Goal: Obtain resource: Obtain resource

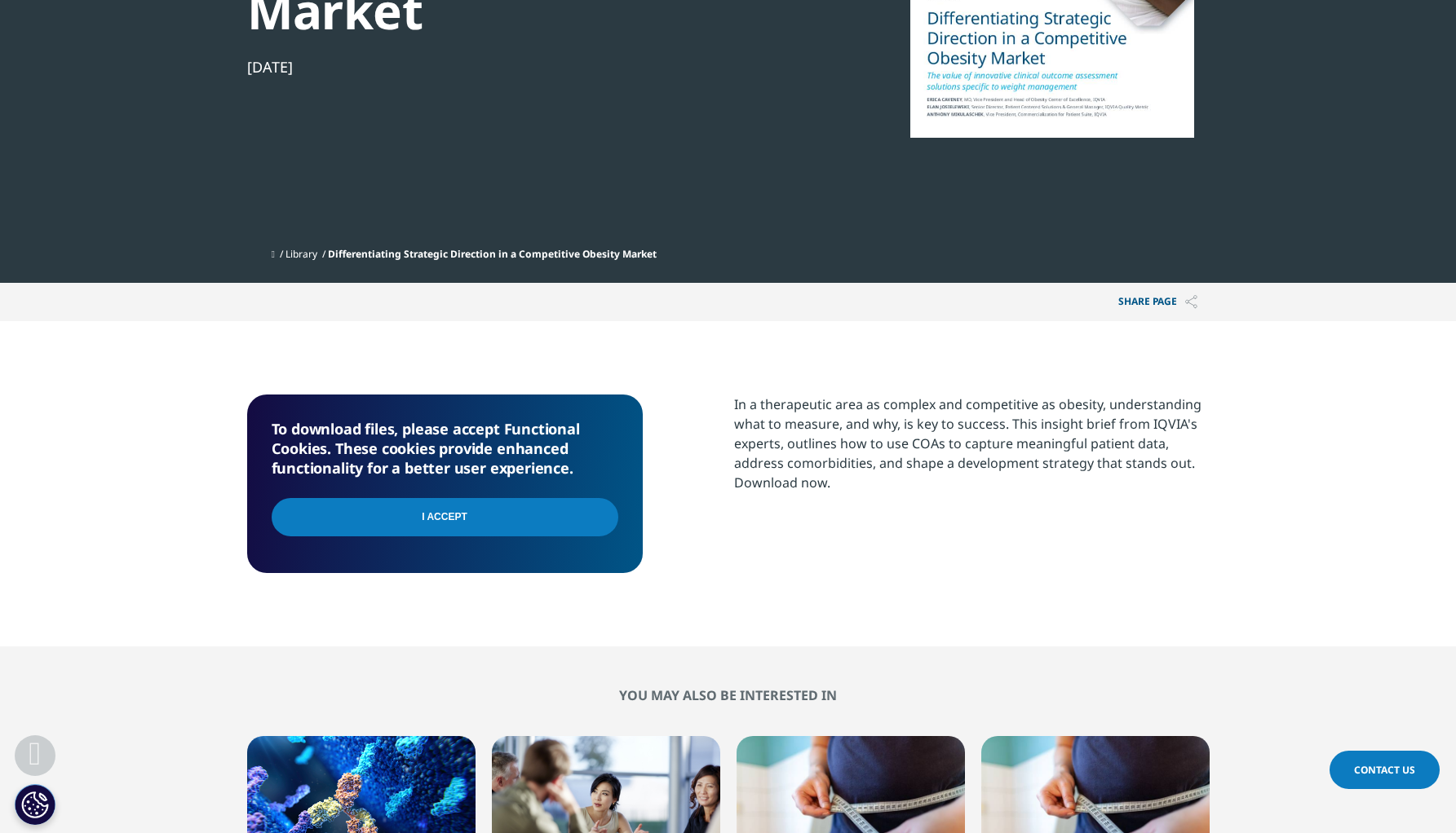
scroll to position [179, 962]
click at [519, 524] on input "I Accept" at bounding box center [445, 517] width 347 height 38
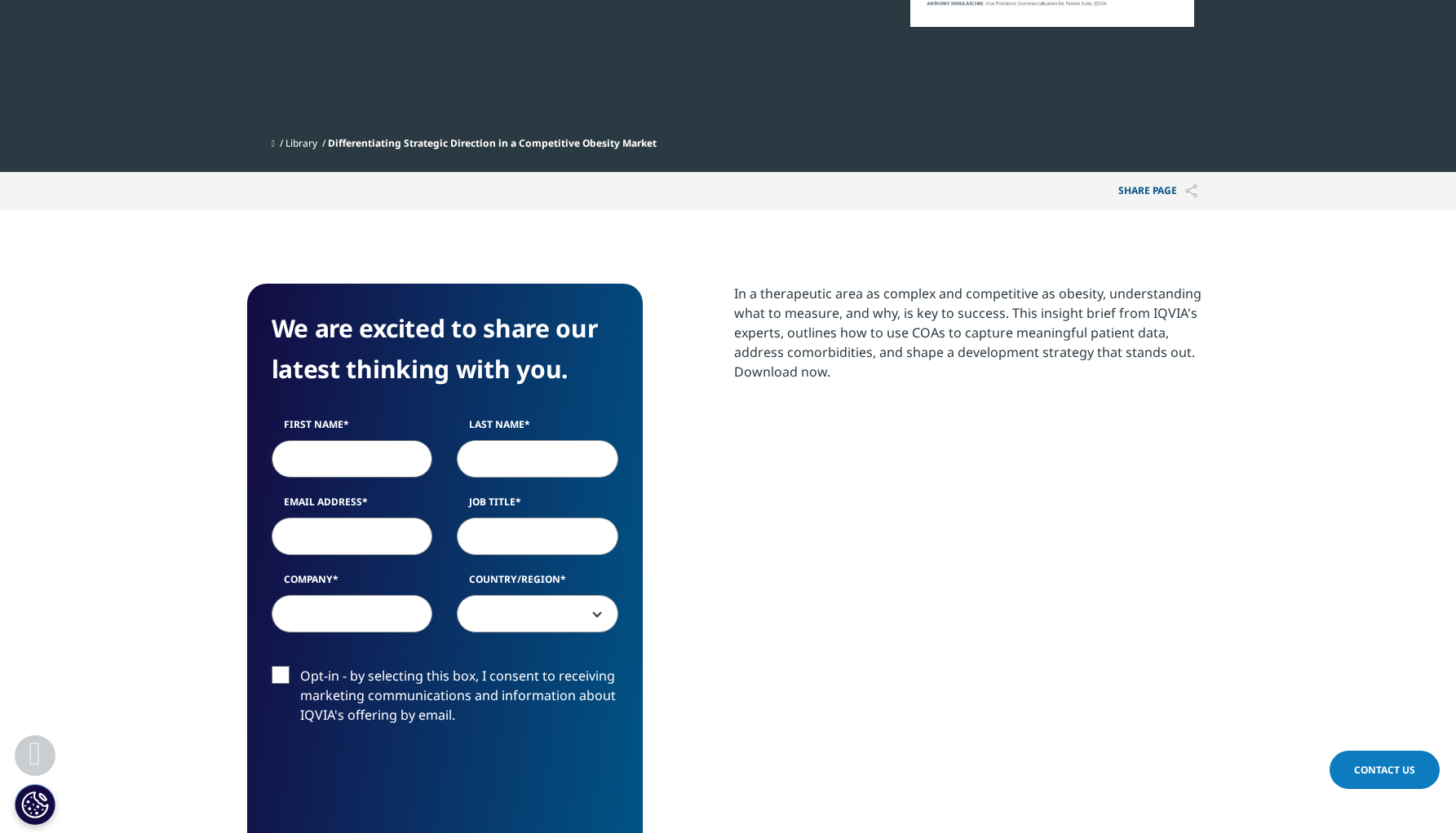
scroll to position [631, 962]
click at [411, 461] on input "First Name" at bounding box center [352, 459] width 161 height 37
type input "Adib"
type input "Basbous"
type input "Adib"
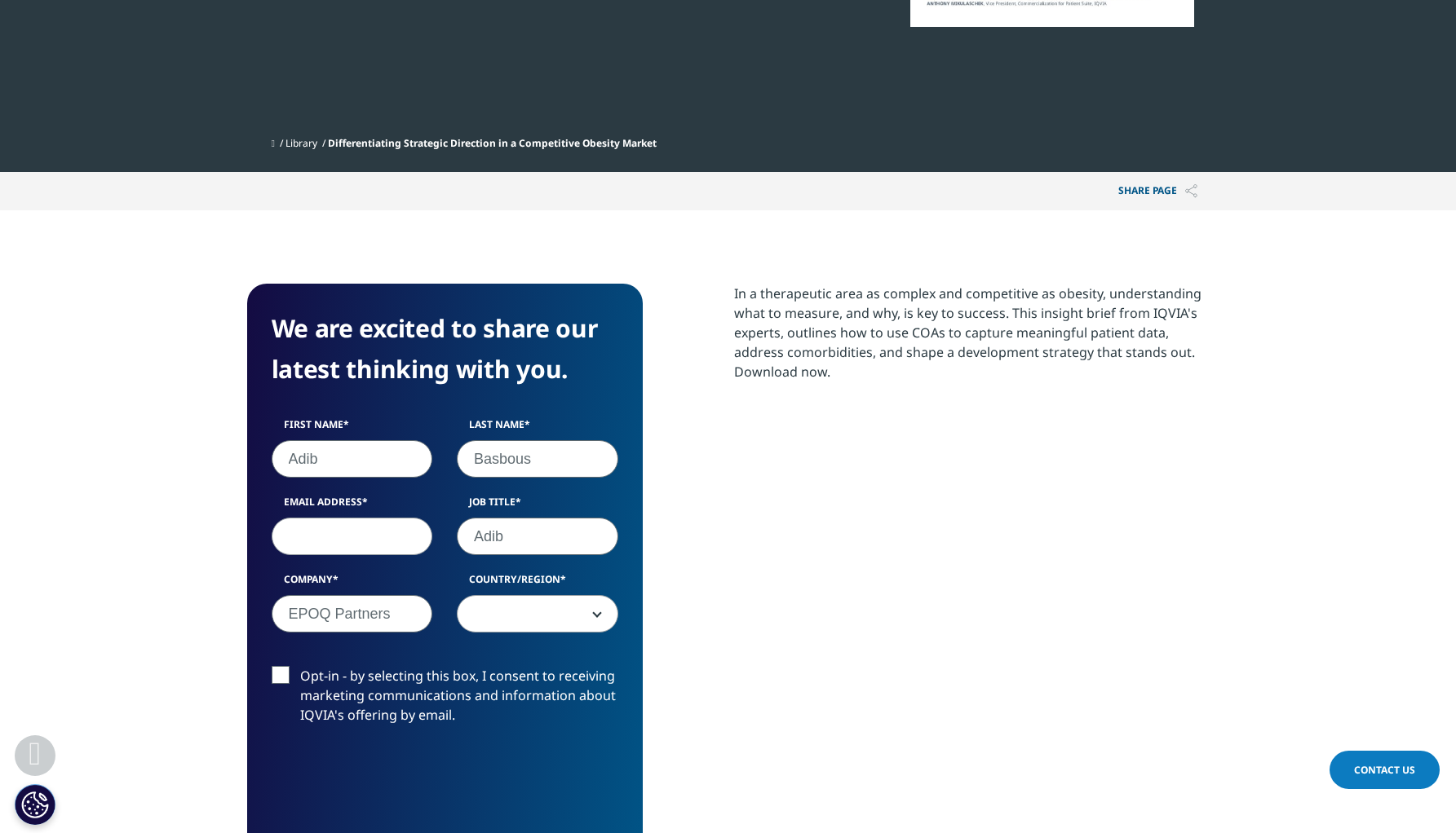
type input "EPOQ Partners"
type input "adib@epoqpartners.com"
click at [513, 609] on span at bounding box center [538, 614] width 159 height 37
click at [512, 618] on span "[GEOGRAPHIC_DATA]" at bounding box center [538, 614] width 159 height 37
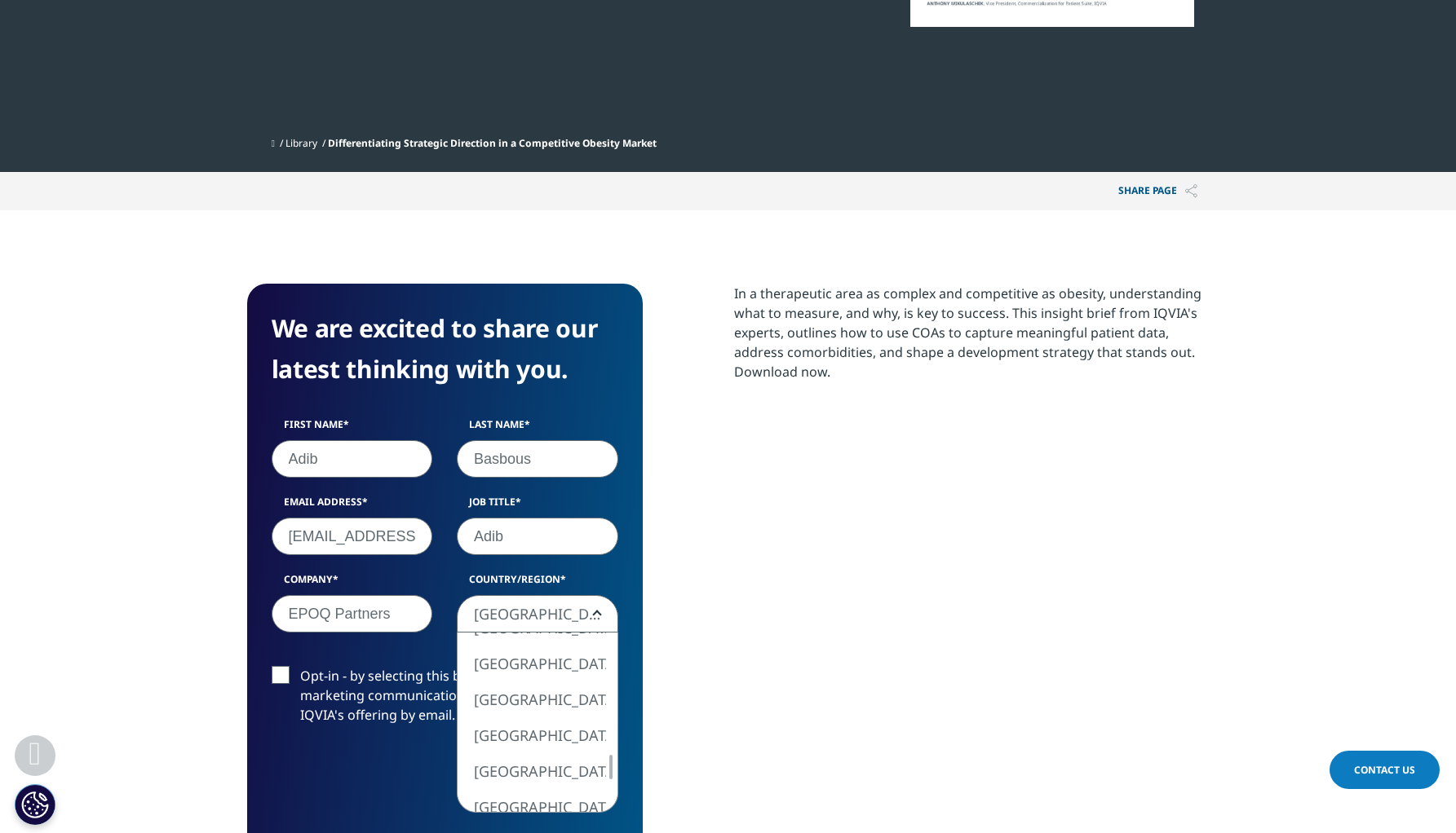
select select "Saudi Arabia"
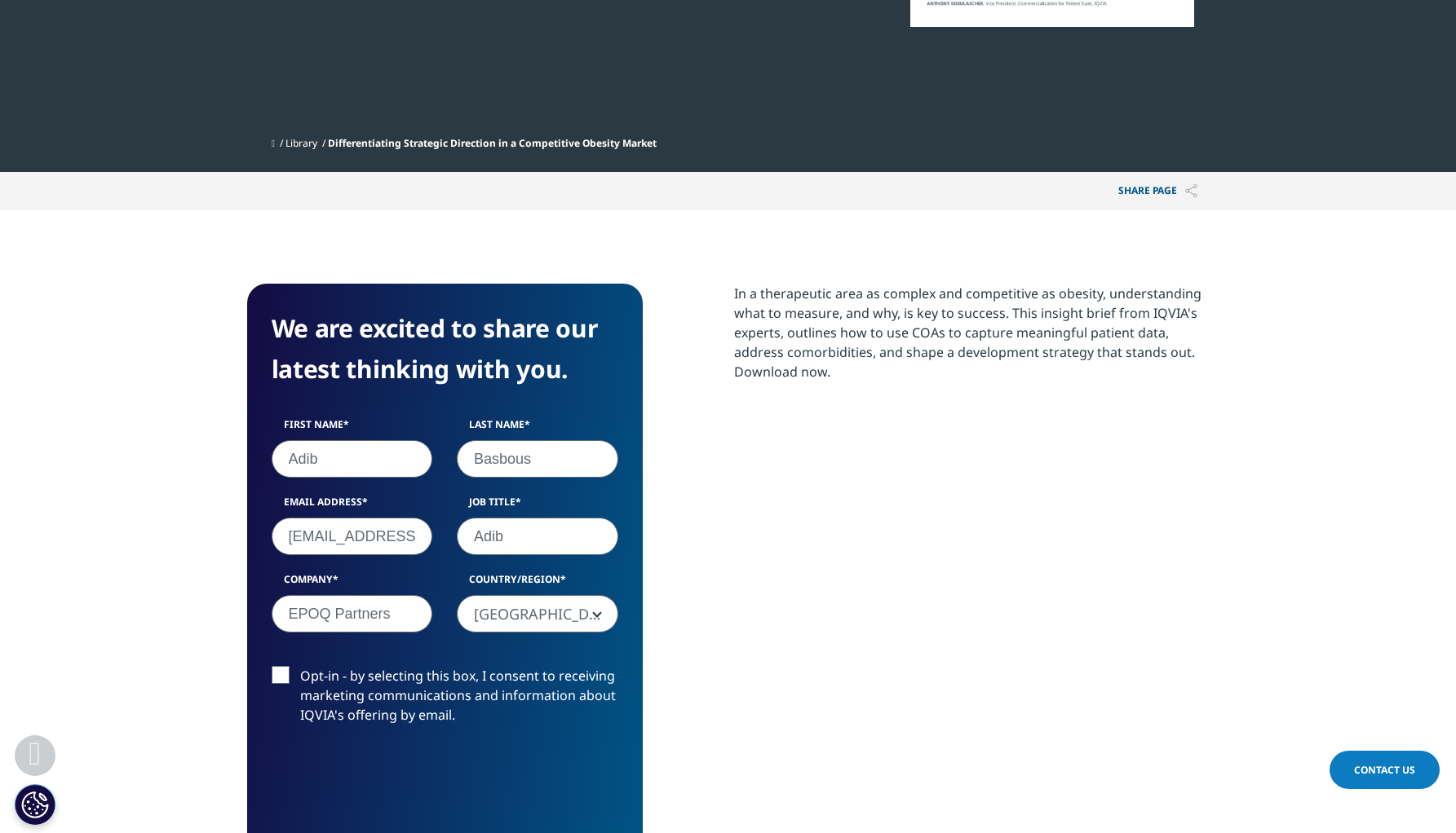
click at [280, 675] on label "Opt-in - by selecting this box, I consent to receiving marketing communications…" at bounding box center [445, 700] width 347 height 68
click at [300, 666] on input "Opt-in - by selecting this box, I consent to receiving marketing communications…" at bounding box center [300, 666] width 0 height 0
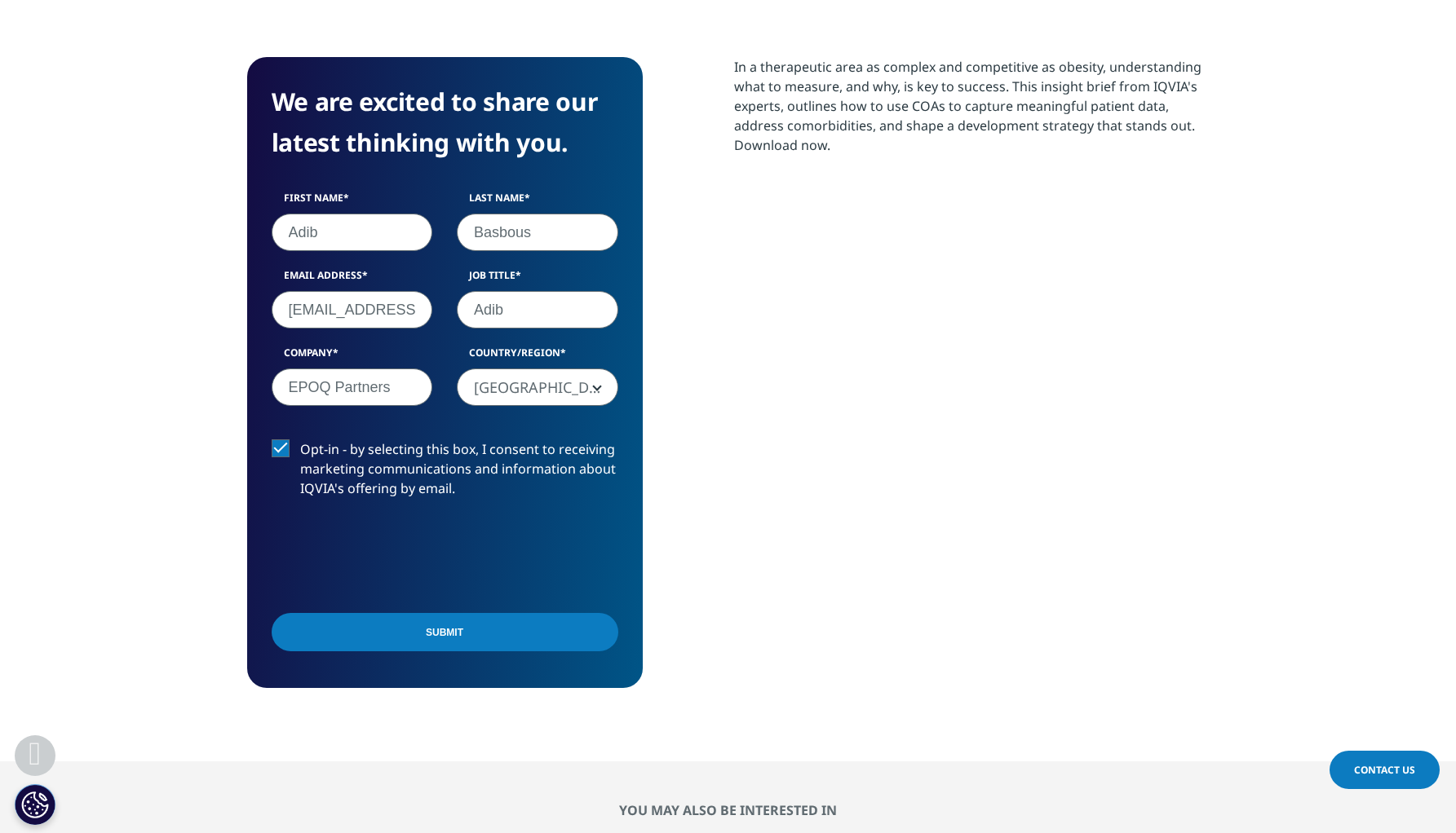
scroll to position [730, 0]
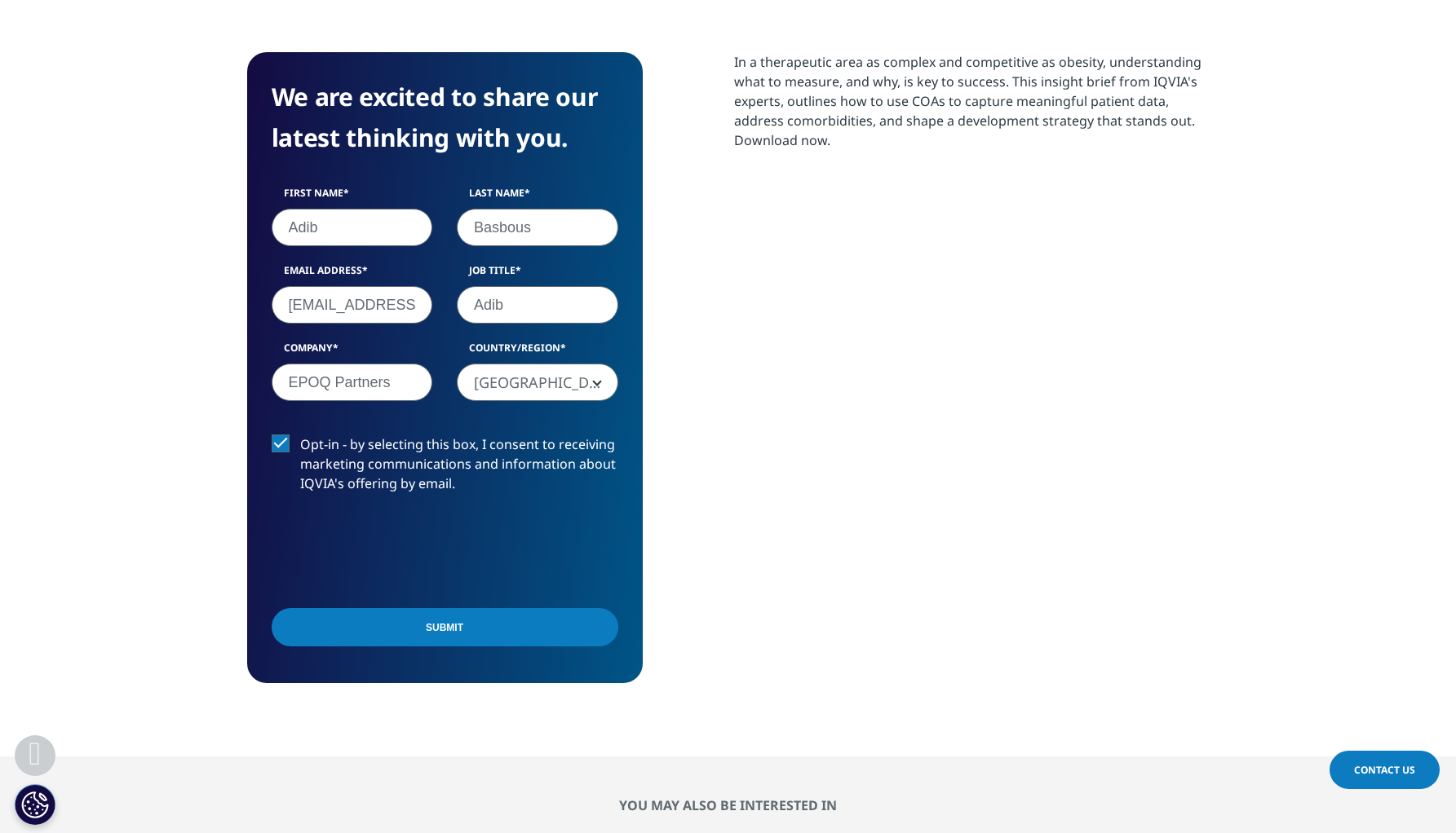
click at [513, 628] on input "Submit" at bounding box center [445, 626] width 347 height 38
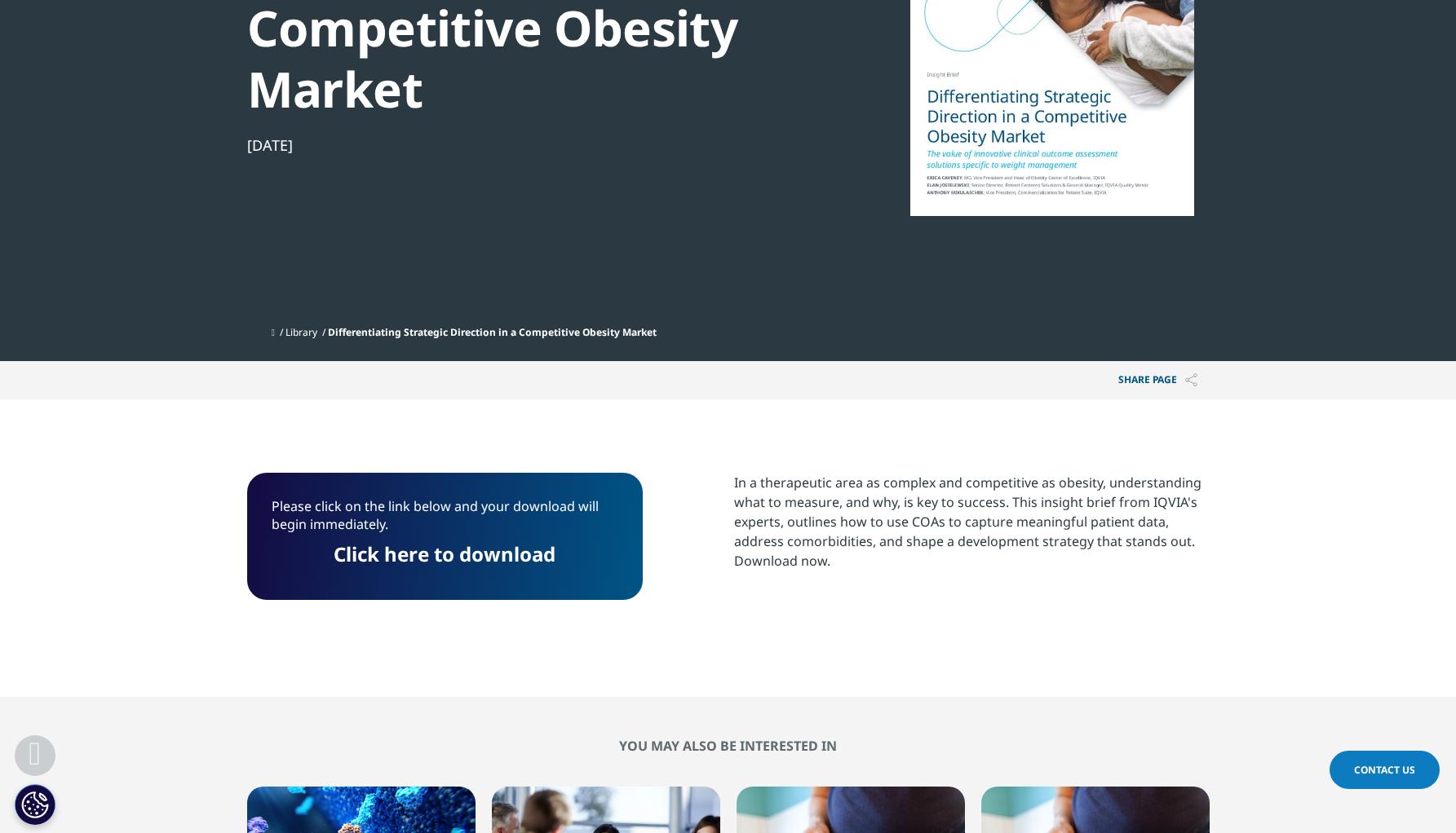
scroll to position [246, 0]
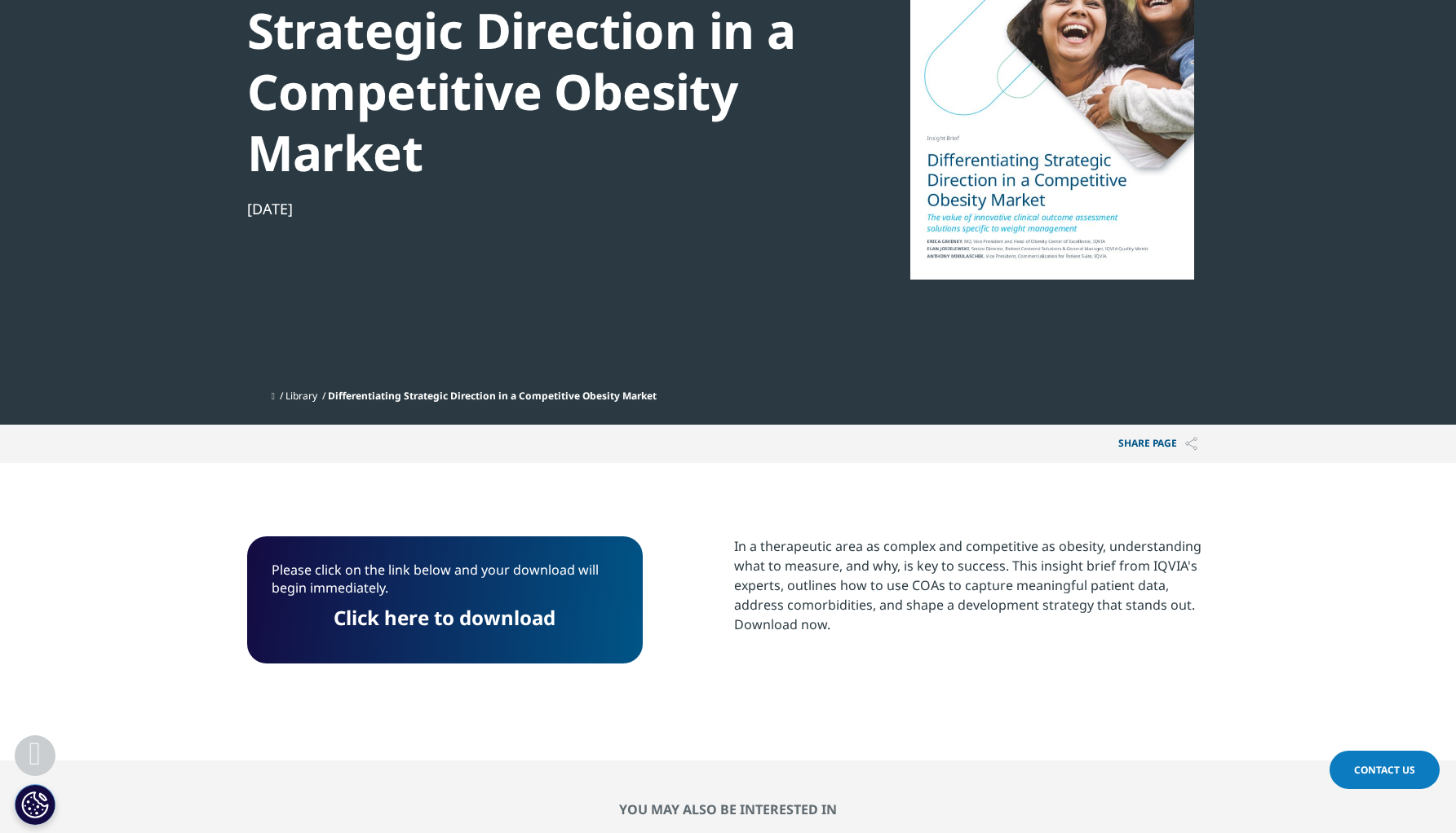
click at [513, 628] on link "Click here to download" at bounding box center [444, 617] width 222 height 27
